Goal: Task Accomplishment & Management: Use online tool/utility

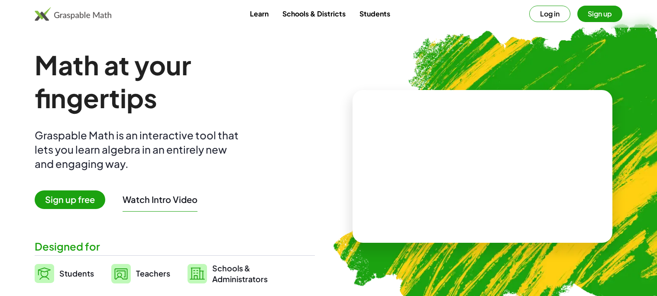
click at [71, 200] on span "Sign up free" at bounding box center [70, 199] width 71 height 19
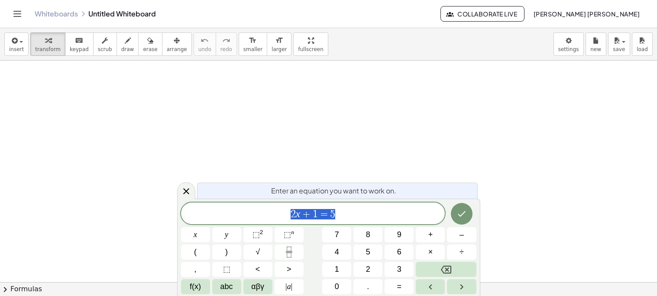
scroll to position [35, 0]
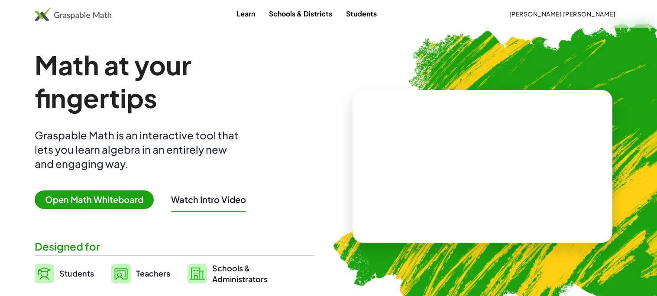
scroll to position [175, 0]
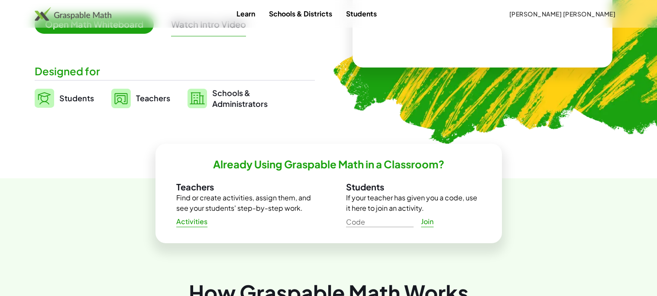
click at [368, 227] on div "Code Code Join" at bounding box center [413, 221] width 135 height 16
click at [367, 217] on input "Code" at bounding box center [380, 220] width 68 height 14
click at [363, 219] on input "Code" at bounding box center [380, 220] width 68 height 14
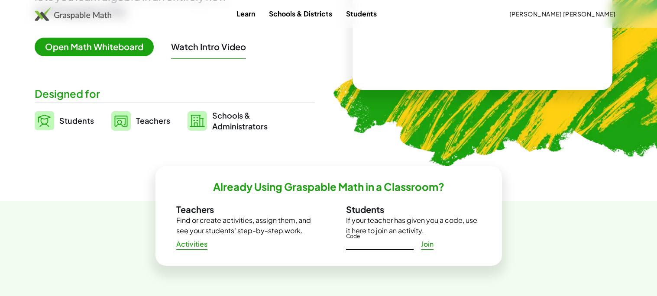
scroll to position [144, 0]
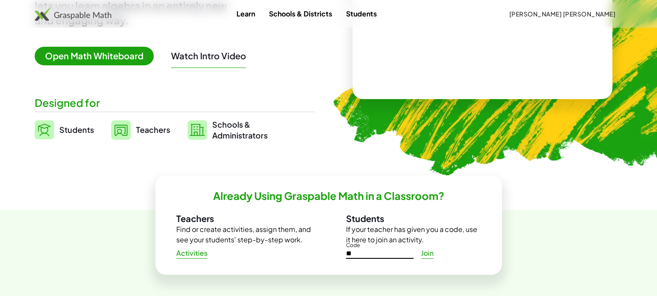
type input "*"
click at [243, 231] on p "Find or create activities, assign them, and see your students' step-by-step wor…" at bounding box center [243, 234] width 135 height 21
click at [378, 248] on input "Code" at bounding box center [380, 252] width 68 height 14
type input "*****"
click at [429, 252] on span "Join" at bounding box center [427, 253] width 13 height 9
